Goal: Task Accomplishment & Management: Manage account settings

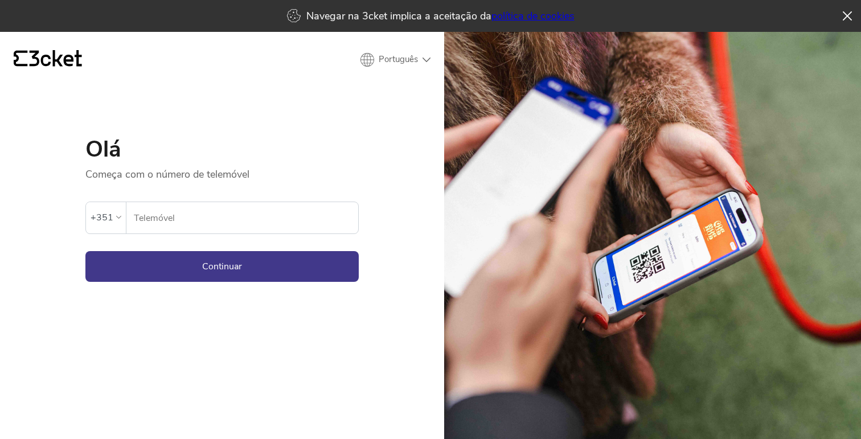
click at [232, 235] on form "Ocorreu um erro. Se o erro persistir, entrar em contato com o suporte. +351 Tel…" at bounding box center [221, 231] width 273 height 101
click at [232, 227] on input "Telemóvel" at bounding box center [245, 217] width 225 height 31
type input "931621425"
click at [242, 267] on button "Continuar" at bounding box center [221, 266] width 273 height 31
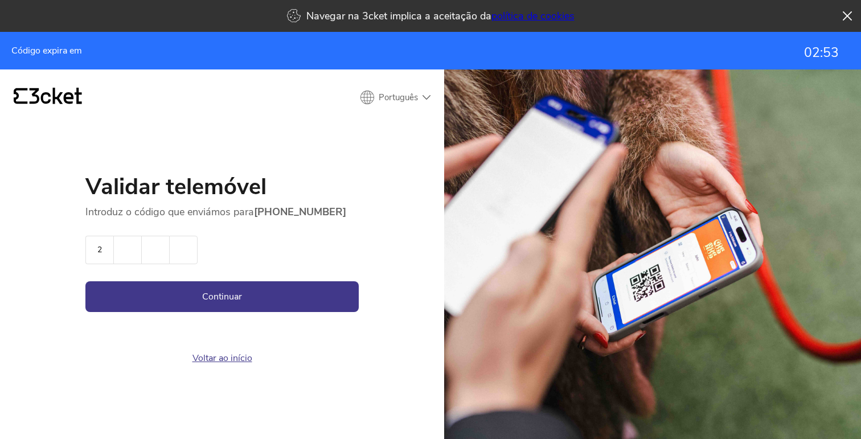
type input "2"
type input "3"
type input "0"
type input "8"
click at [179, 307] on button "Continuar" at bounding box center [221, 296] width 273 height 31
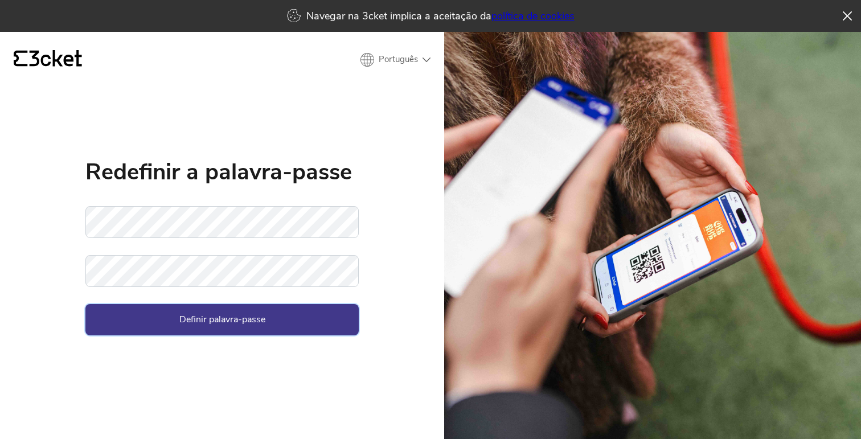
click at [217, 329] on button "Definir palavra-passe" at bounding box center [221, 319] width 273 height 31
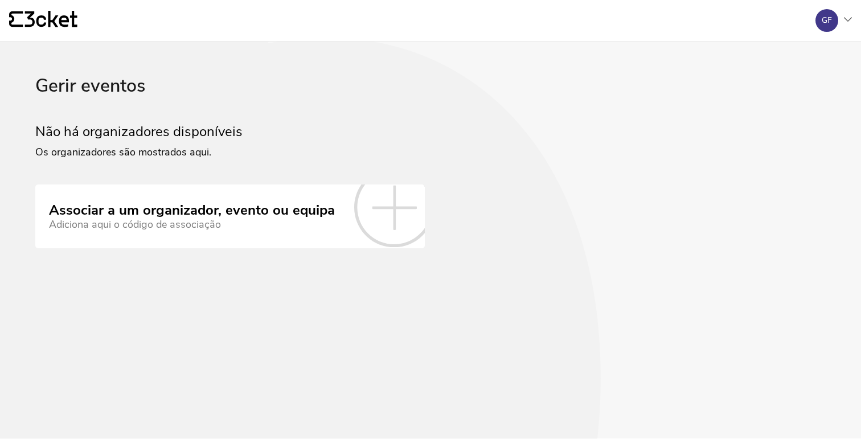
click at [854, 27] on div "{' '} GF A minha conta Gerir eventos Sair" at bounding box center [430, 21] width 861 height 42
click at [849, 17] on div at bounding box center [848, 20] width 8 height 7
click at [795, 54] on div "A minha conta" at bounding box center [797, 55] width 102 height 27
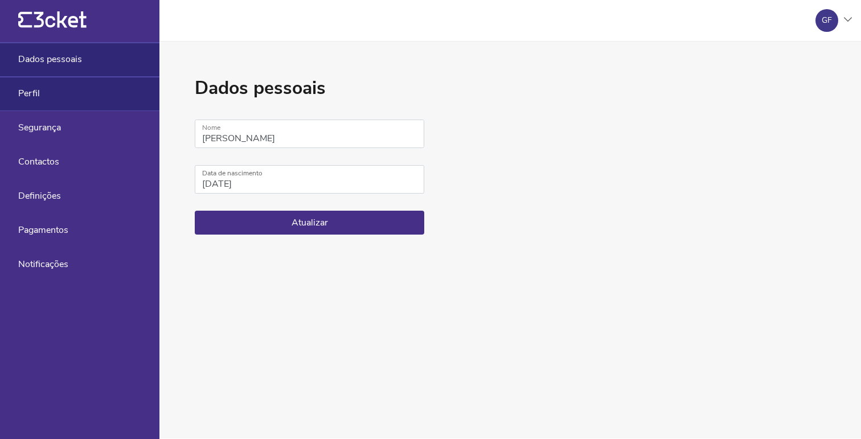
click at [65, 90] on div "Perfil" at bounding box center [79, 94] width 159 height 34
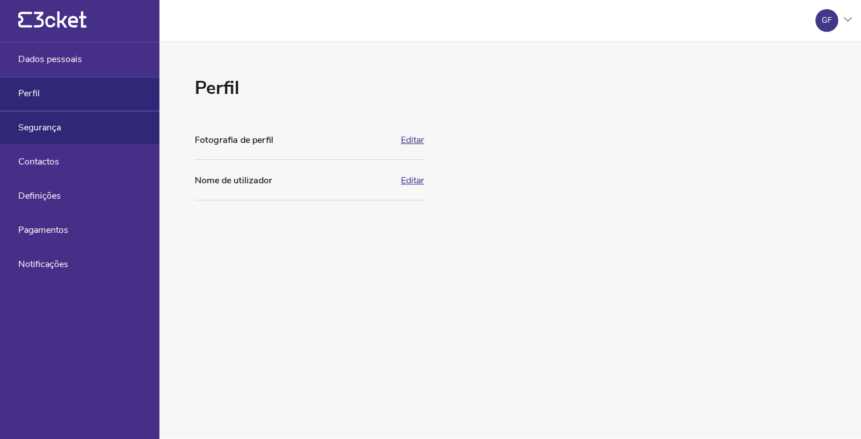
click at [66, 125] on div "Segurança" at bounding box center [79, 128] width 159 height 34
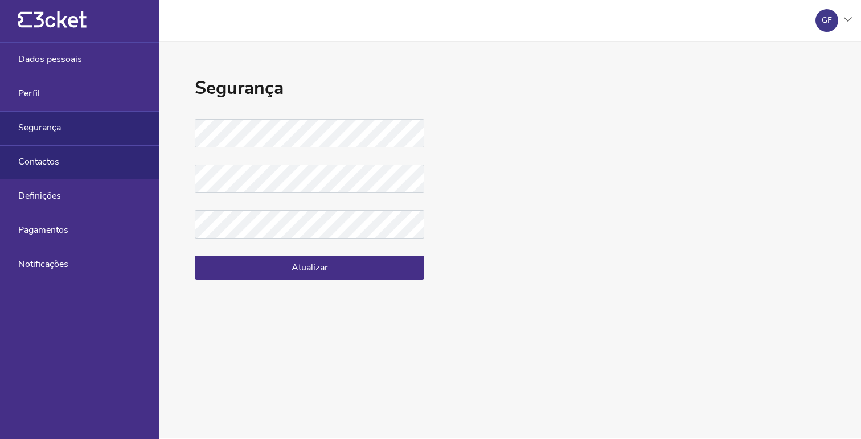
click at [65, 157] on div "Contactos" at bounding box center [79, 162] width 159 height 34
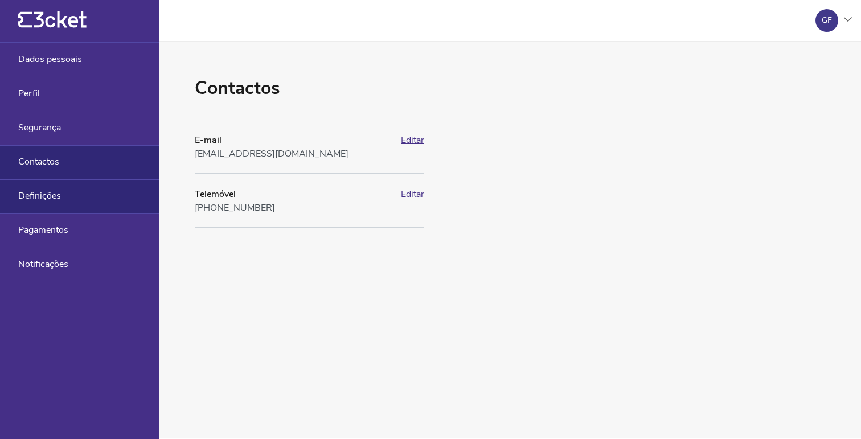
click at [61, 195] on div "Definições" at bounding box center [79, 196] width 159 height 34
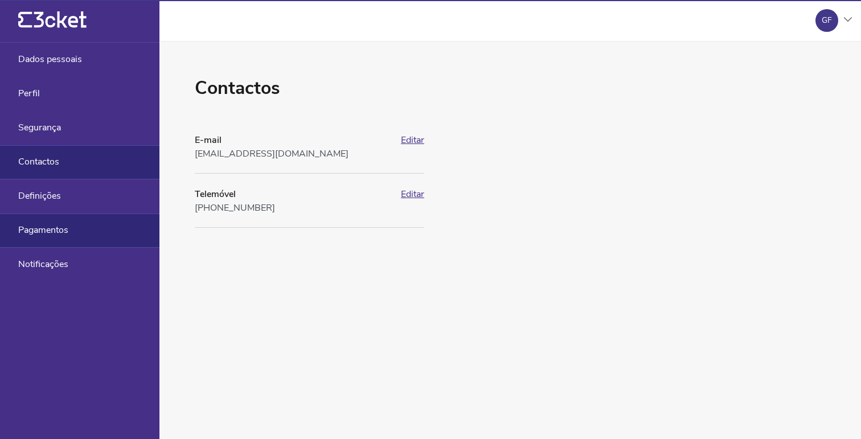
select select "pt_PT"
select select "Europe/[GEOGRAPHIC_DATA]"
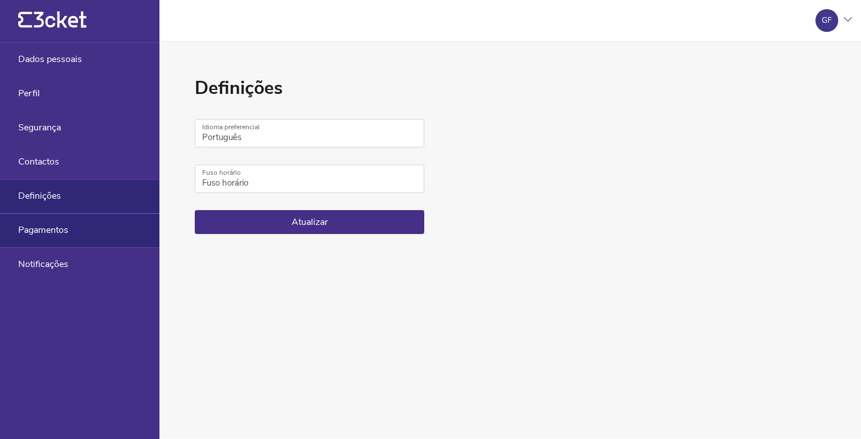
click at [59, 226] on span "Pagamentos" at bounding box center [43, 230] width 50 height 10
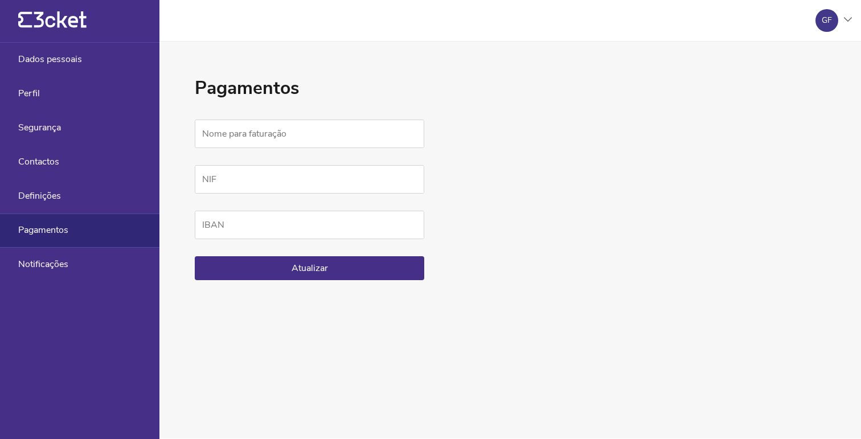
select select "pt_PT"
select select "Europe/[GEOGRAPHIC_DATA]"
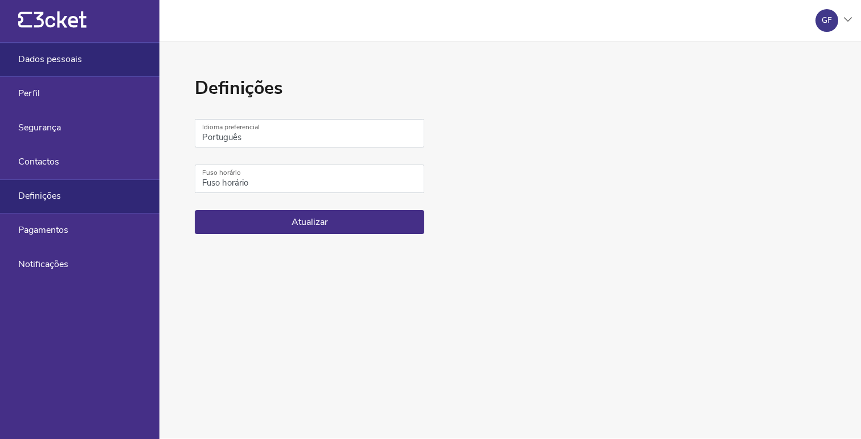
click at [39, 57] on span "Dados pessoais" at bounding box center [50, 59] width 64 height 10
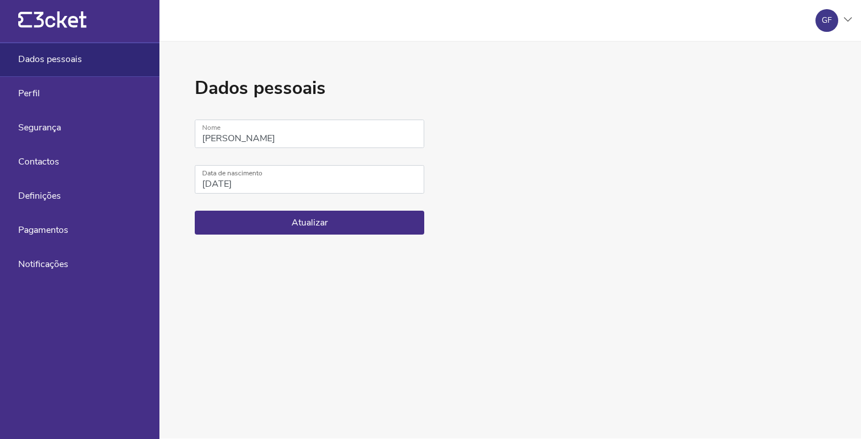
click at [36, 32] on div "{' '}" at bounding box center [79, 21] width 159 height 43
click at [38, 26] on icon at bounding box center [60, 19] width 52 height 17
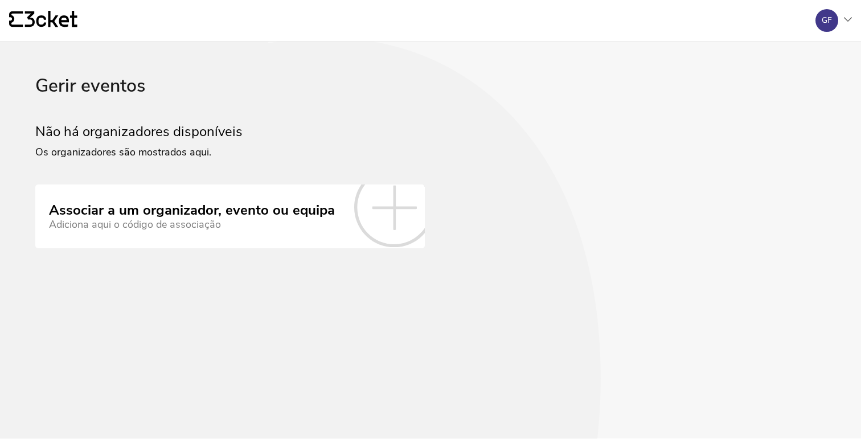
click at [388, 248] on link "Associar a um organizador, evento ou equipa Adiciona aqui o código de associação" at bounding box center [229, 216] width 389 height 64
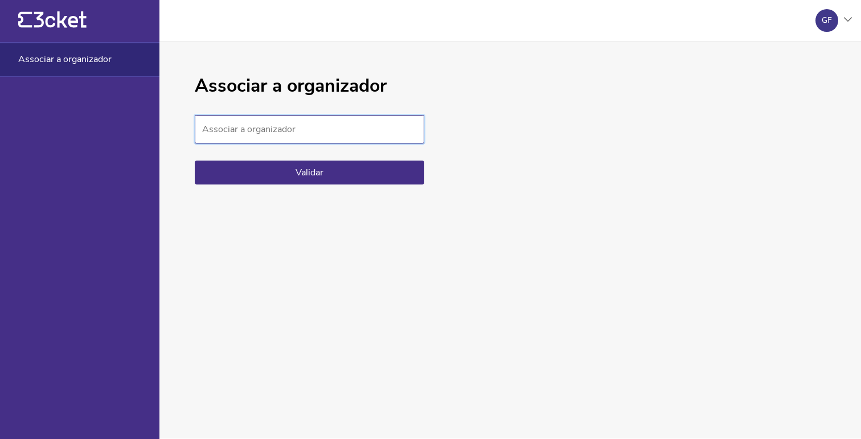
click at [359, 134] on input "Associar a organizador" at bounding box center [309, 129] width 229 height 28
paste input "934538c8254d4b95bc053f4c88c1d7d3"
type input "934538c8254d4b95bc053f4c88c1d7d3"
click at [354, 168] on button "Validar" at bounding box center [309, 173] width 229 height 24
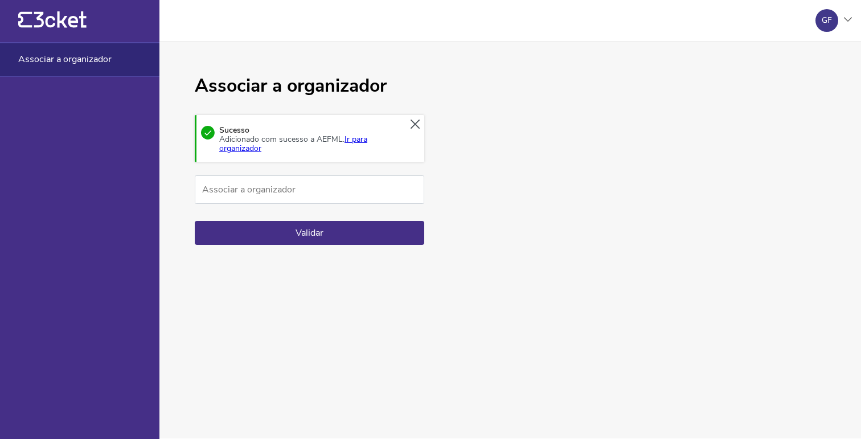
drag, startPoint x: 378, startPoint y: 237, endPoint x: 368, endPoint y: 206, distance: 32.8
click at [368, 207] on form "Associar a organizador Validar" at bounding box center [309, 209] width 229 height 69
click at [360, 142] on link "Ir para organizador" at bounding box center [293, 144] width 148 height 20
